Goal: Check status: Verify the current state of an ongoing process or item

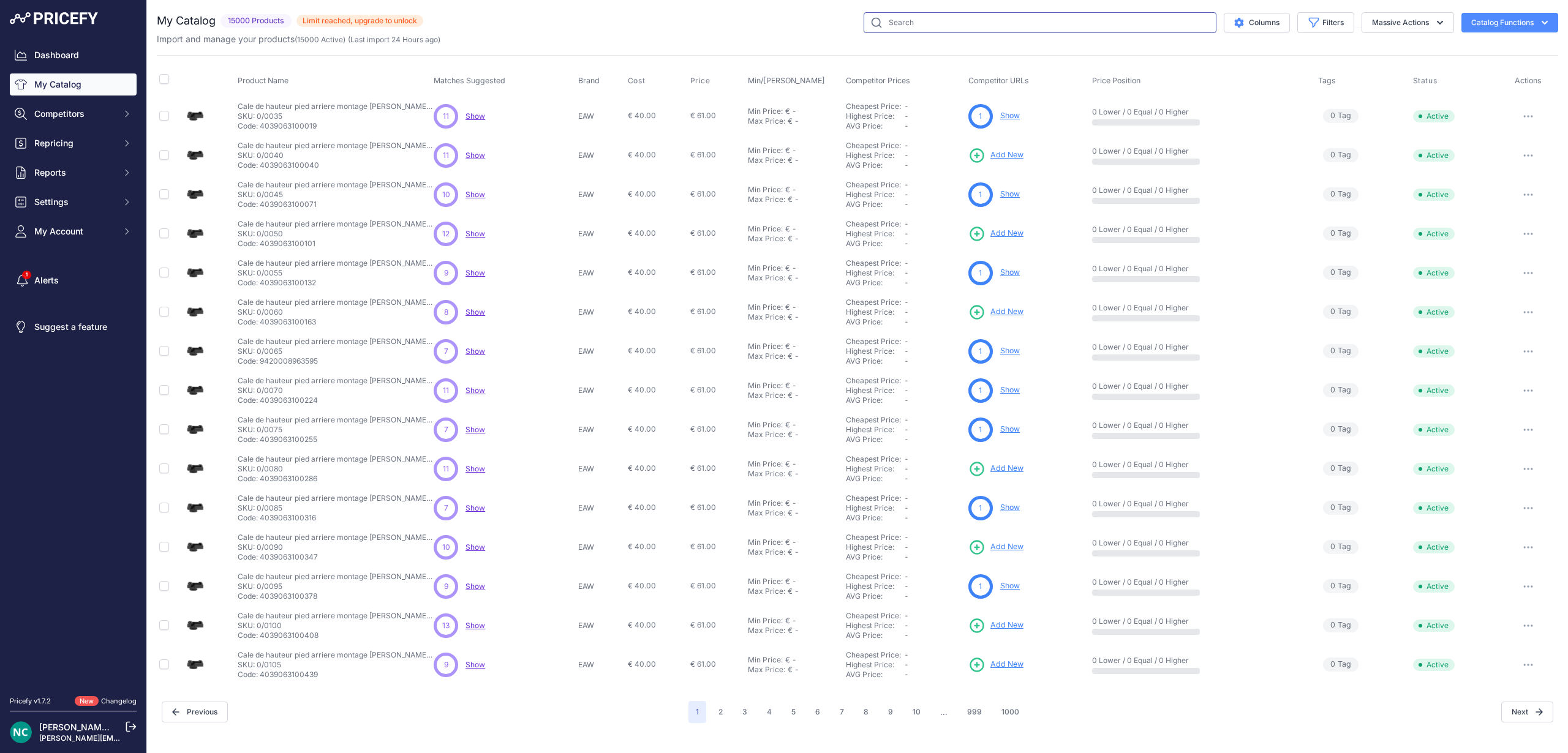
click at [987, 20] on input "text" at bounding box center [1040, 23] width 353 height 21
type input "BRX1"
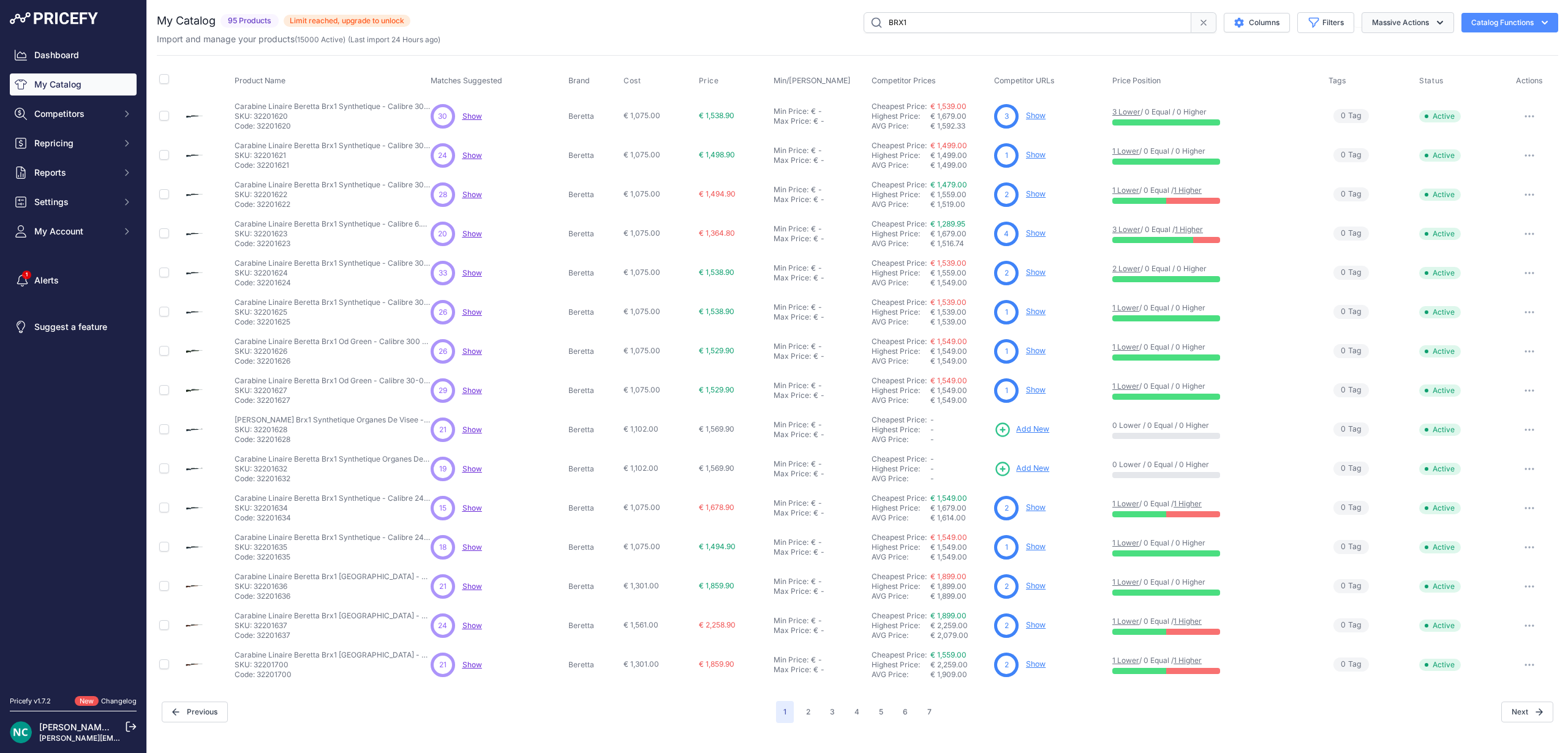
click at [1402, 17] on button "Massive Actions" at bounding box center [1408, 23] width 92 height 21
click at [1505, 20] on button "Catalog Functions" at bounding box center [1509, 23] width 97 height 20
click at [1307, 20] on icon "button" at bounding box center [1314, 23] width 12 height 12
click at [1296, 58] on div "Status All Status Only Enabled Only Disabled" at bounding box center [1285, 63] width 137 height 46
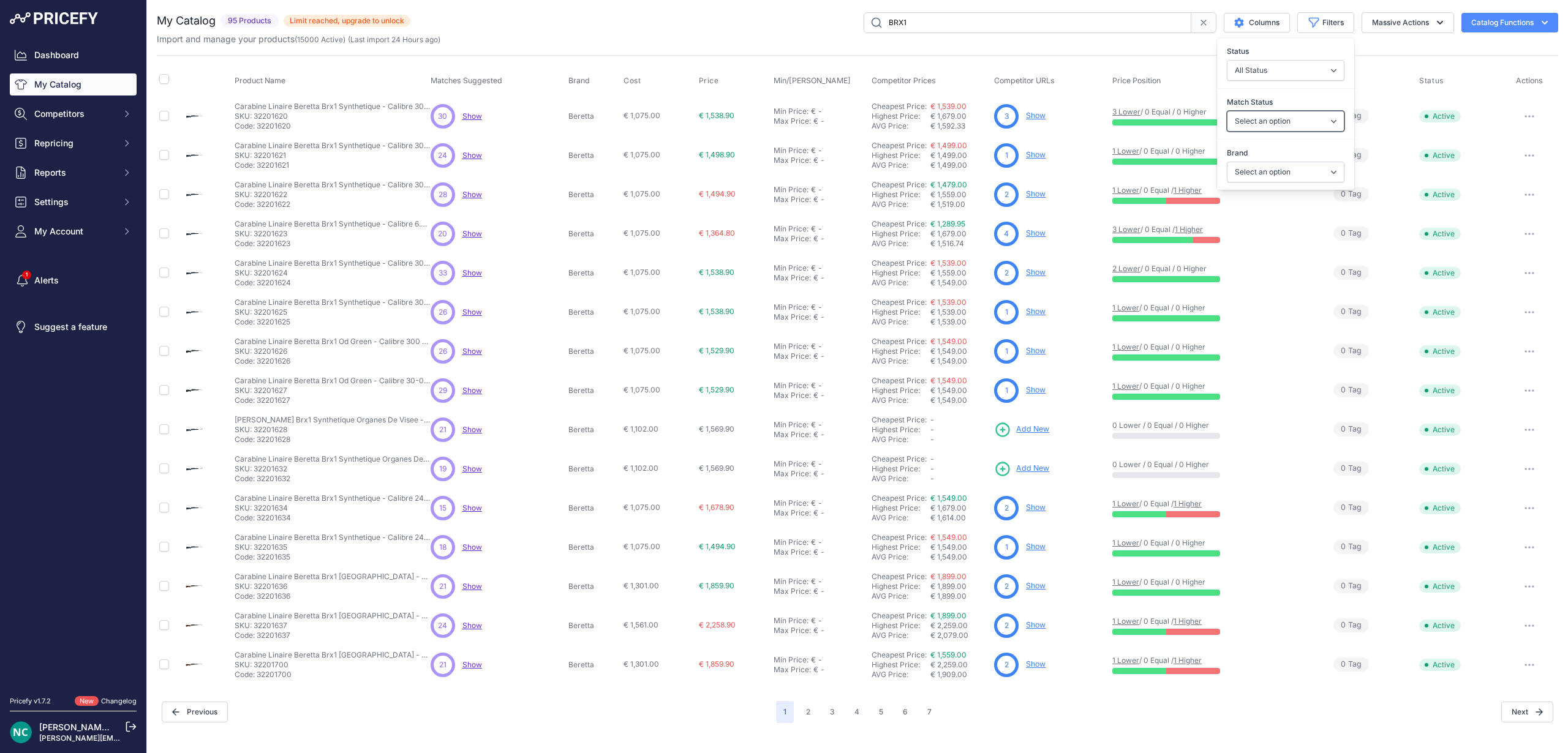
click at [1290, 119] on select "Select an option Matched Unmatched" at bounding box center [1285, 121] width 118 height 21
click at [1292, 166] on select "Select an option 4 Stable Stick AimPoint Armaestria Armistol Arttech Aselkon AS…" at bounding box center [1285, 172] width 118 height 21
click at [1300, 66] on select "All Status Only Enabled Only Disabled" at bounding box center [1285, 70] width 118 height 21
click at [1401, 56] on div "Product Name Matches Suggested Brand Cost" at bounding box center [857, 369] width 1401 height 629
click at [55, 142] on span "Repricing" at bounding box center [75, 143] width 80 height 12
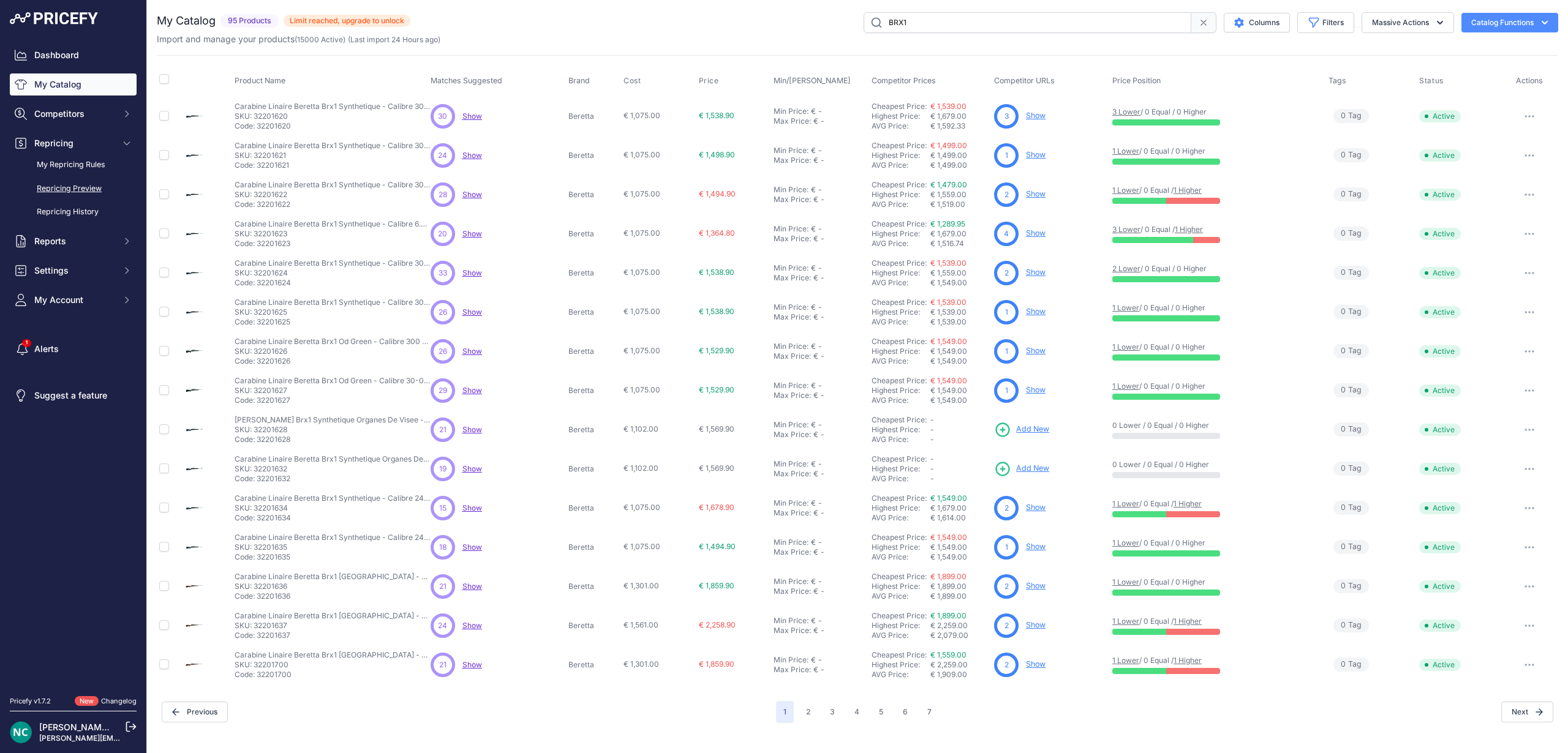
click at [67, 190] on link "Repricing Preview" at bounding box center [73, 188] width 127 height 22
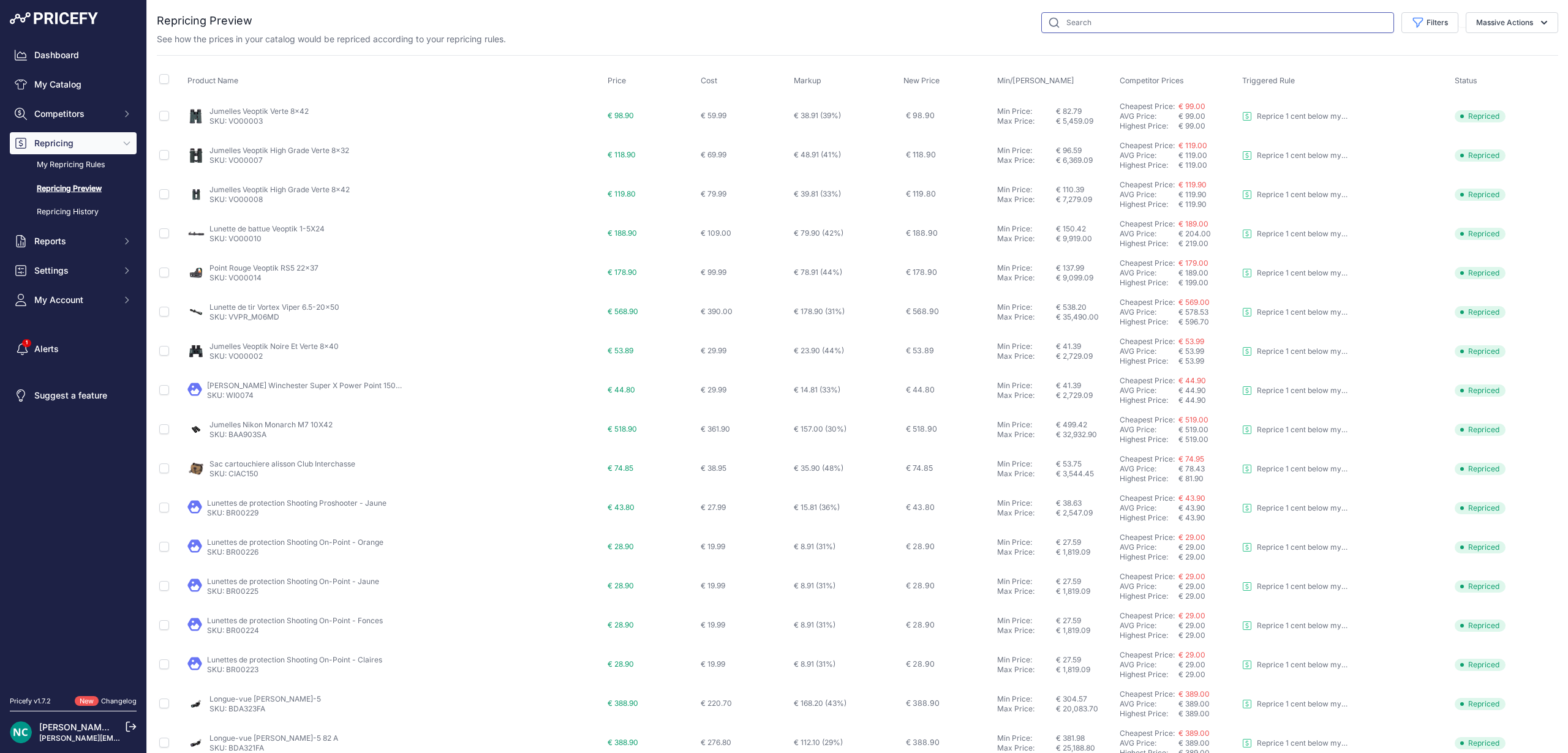
click at [1092, 25] on input "text" at bounding box center [1218, 23] width 353 height 21
type input "BRX1"
